Goal: Navigation & Orientation: Understand site structure

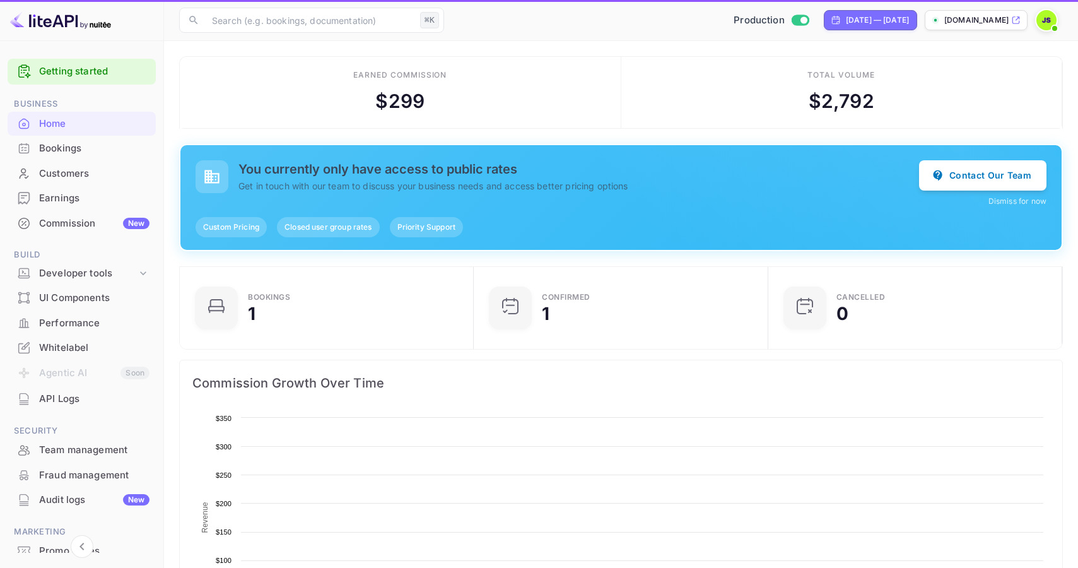
scroll to position [205, 286]
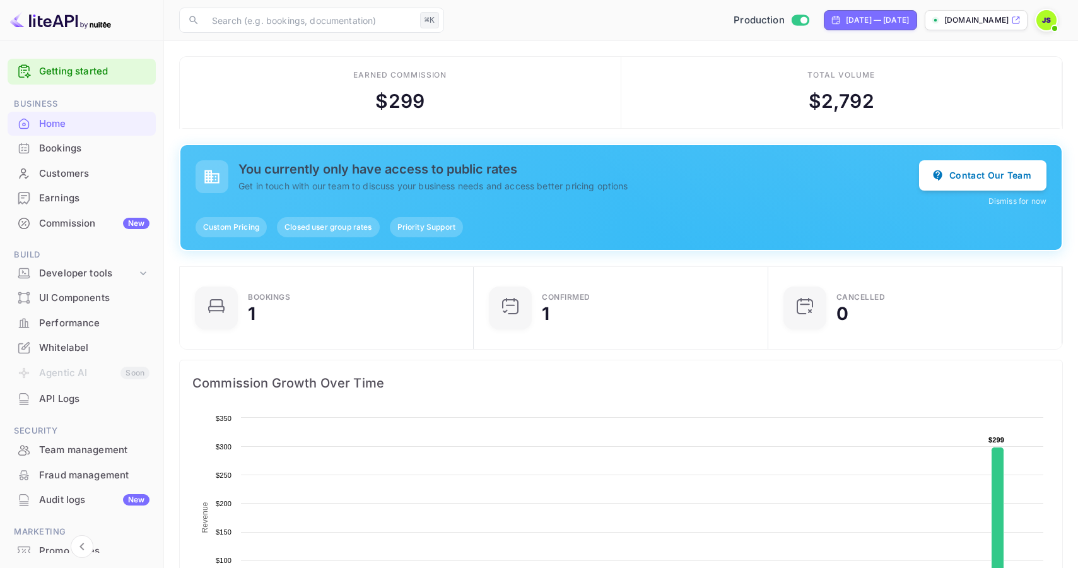
click at [97, 216] on div "Commission New" at bounding box center [94, 223] width 110 height 15
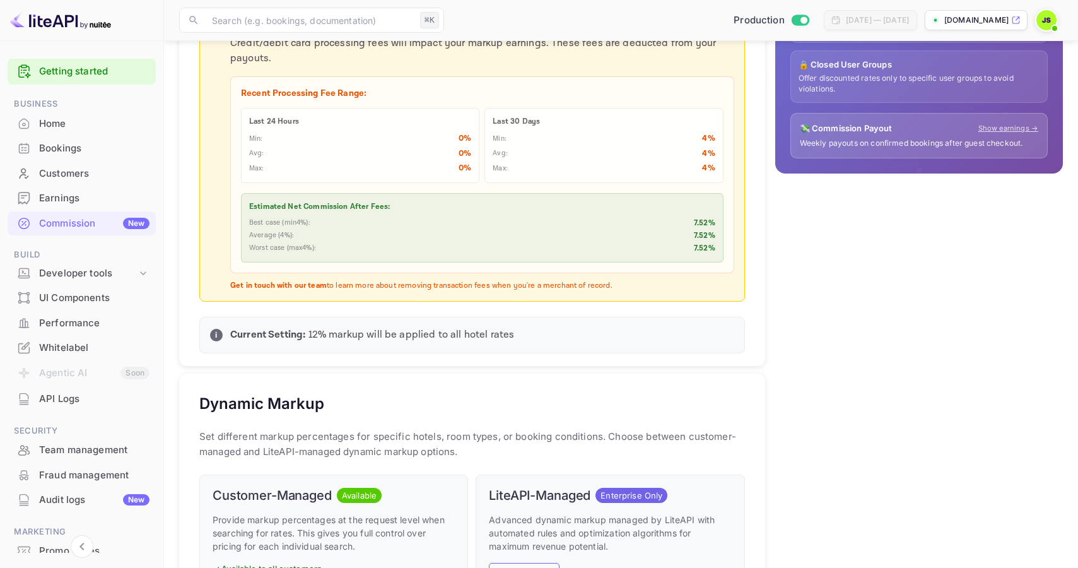
scroll to position [224, 546]
click at [81, 270] on div "Developer tools" at bounding box center [88, 273] width 98 height 15
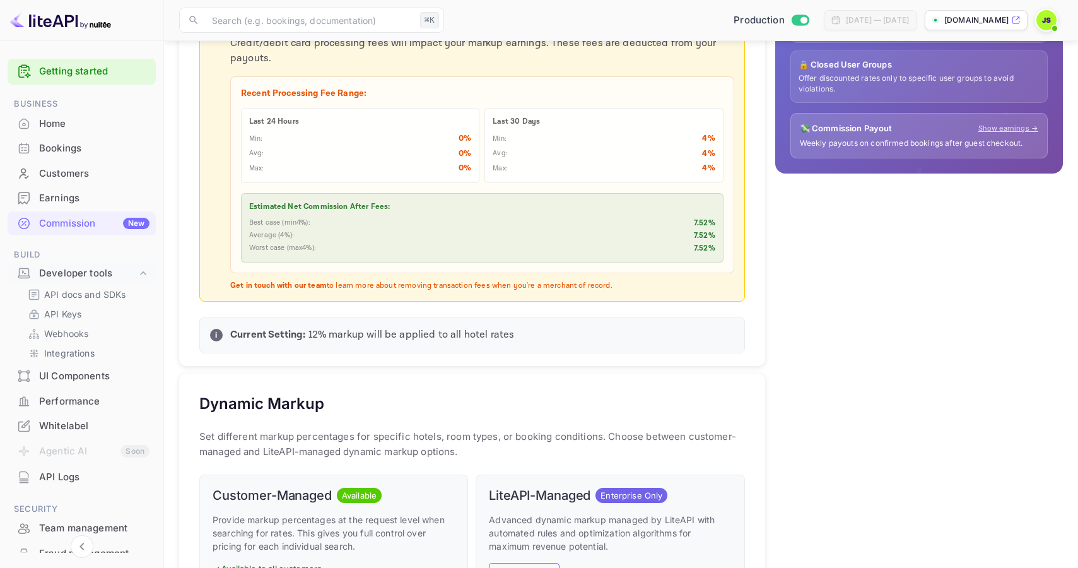
click at [86, 404] on div "Performance" at bounding box center [94, 401] width 110 height 15
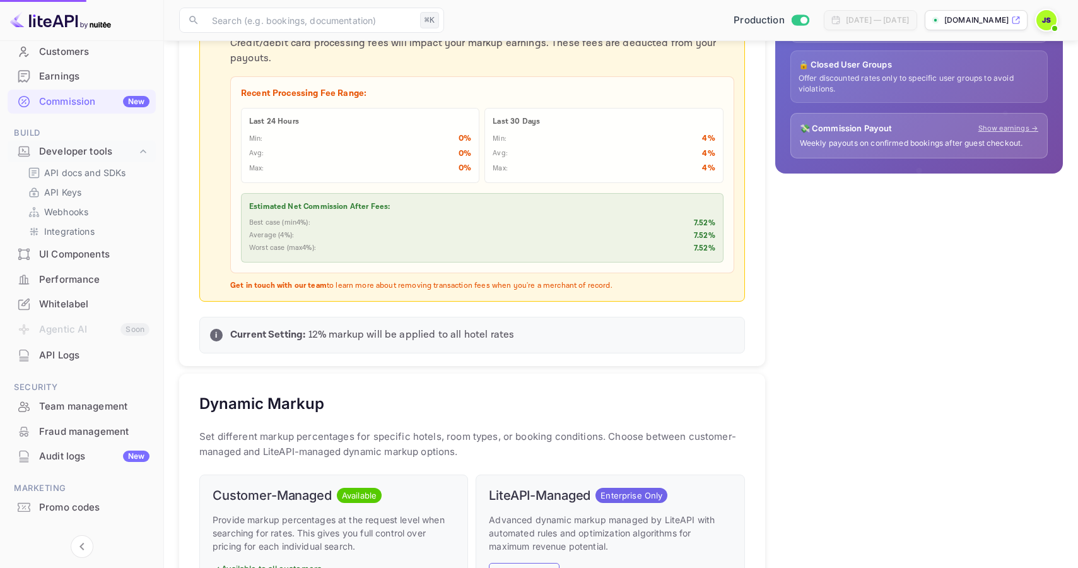
scroll to position [143, 0]
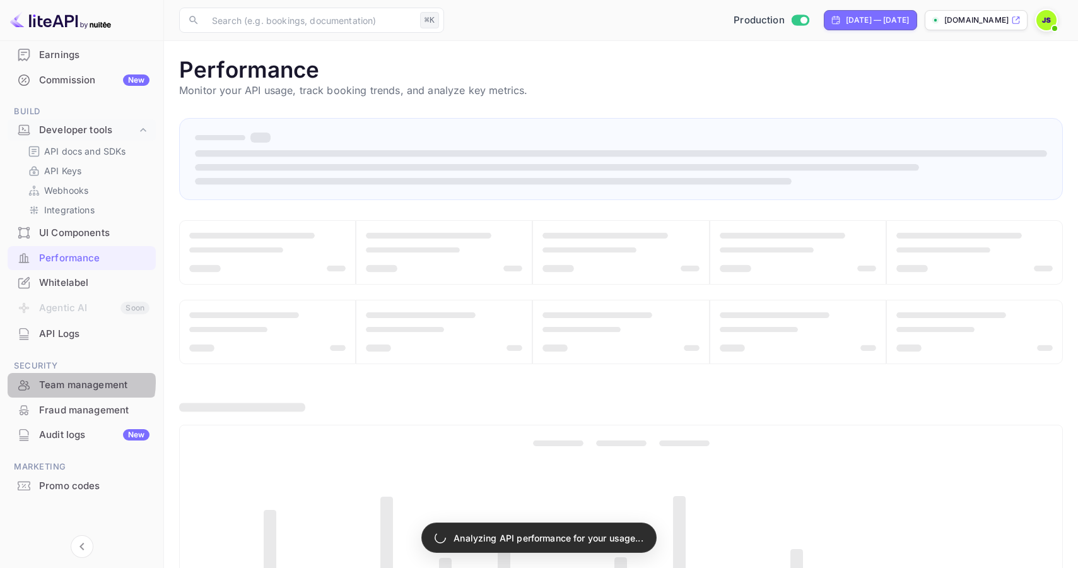
click at [79, 382] on div "Team management" at bounding box center [94, 385] width 110 height 15
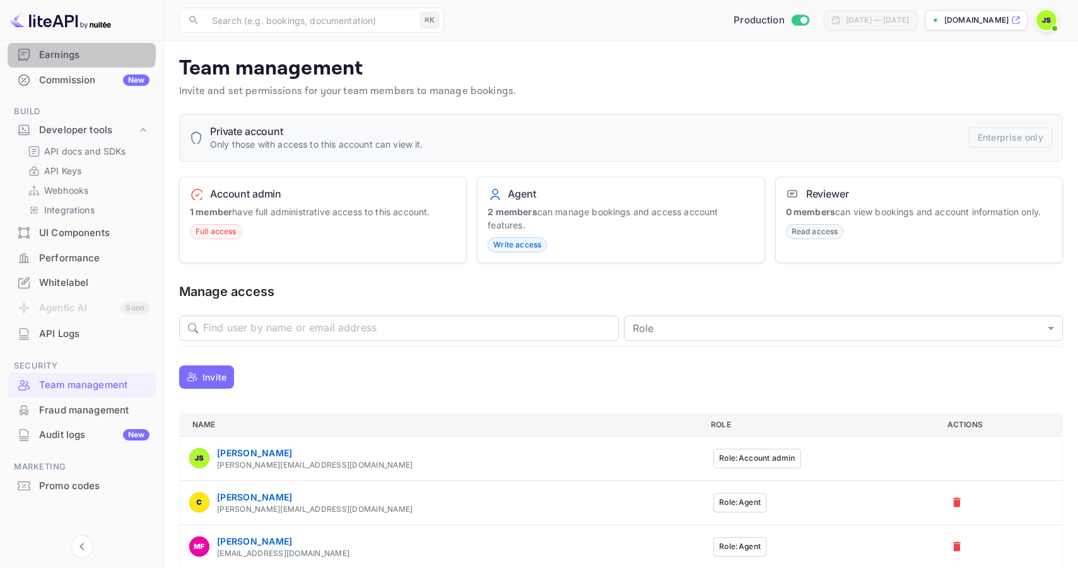
click at [73, 48] on div "Earnings" at bounding box center [94, 55] width 110 height 15
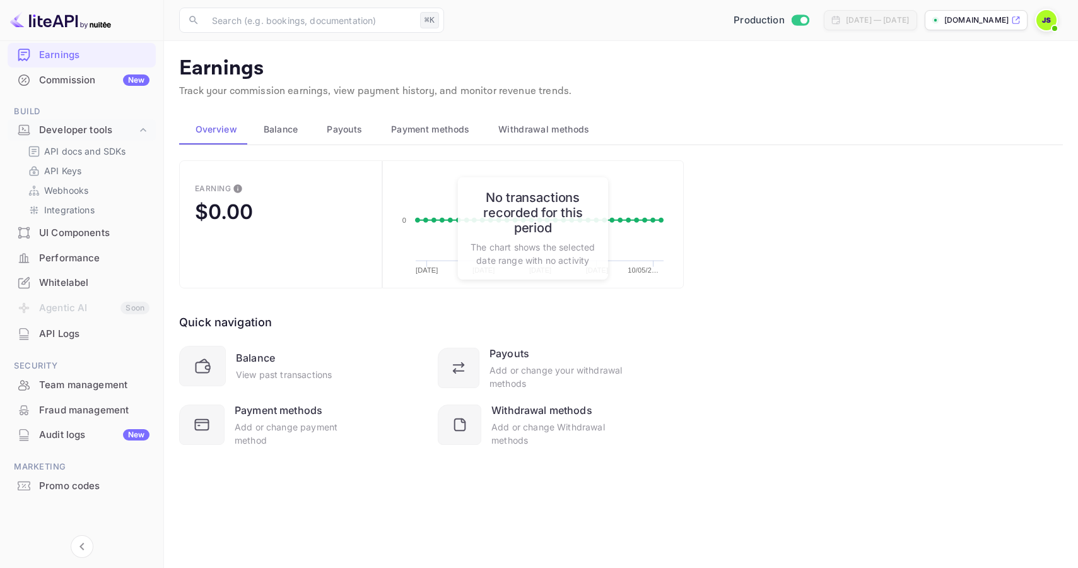
click at [283, 126] on span "Balance" at bounding box center [281, 129] width 35 height 15
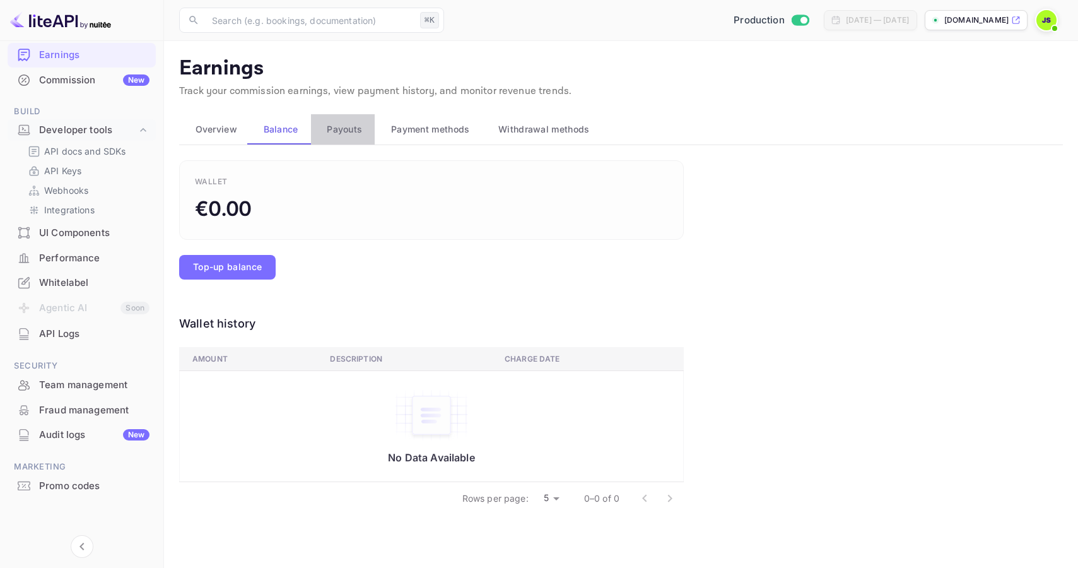
click at [328, 133] on span "Payouts" at bounding box center [344, 129] width 35 height 15
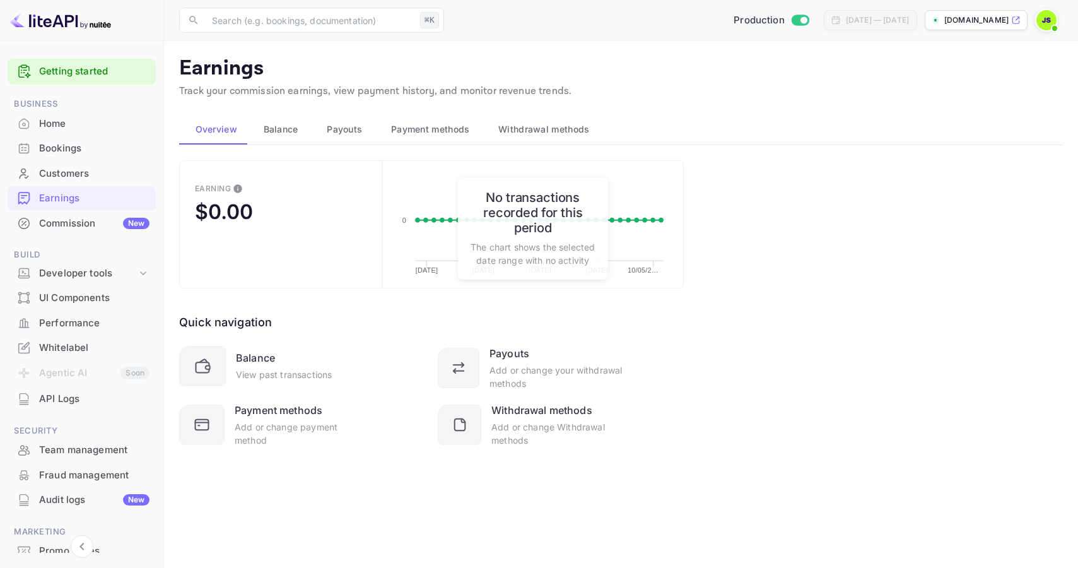
click at [86, 127] on div "Home" at bounding box center [94, 124] width 110 height 15
